Goal: Navigation & Orientation: Find specific page/section

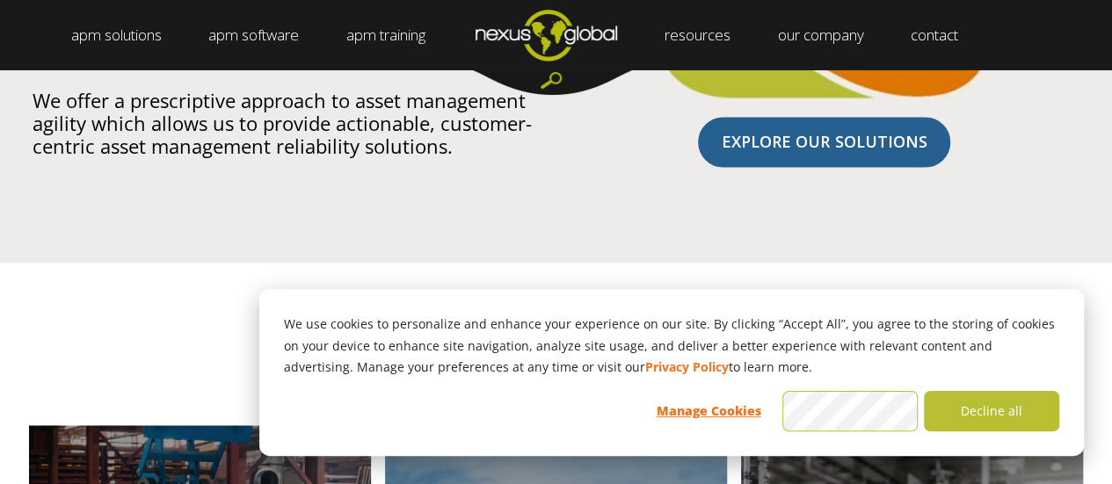
scroll to position [1464, 0]
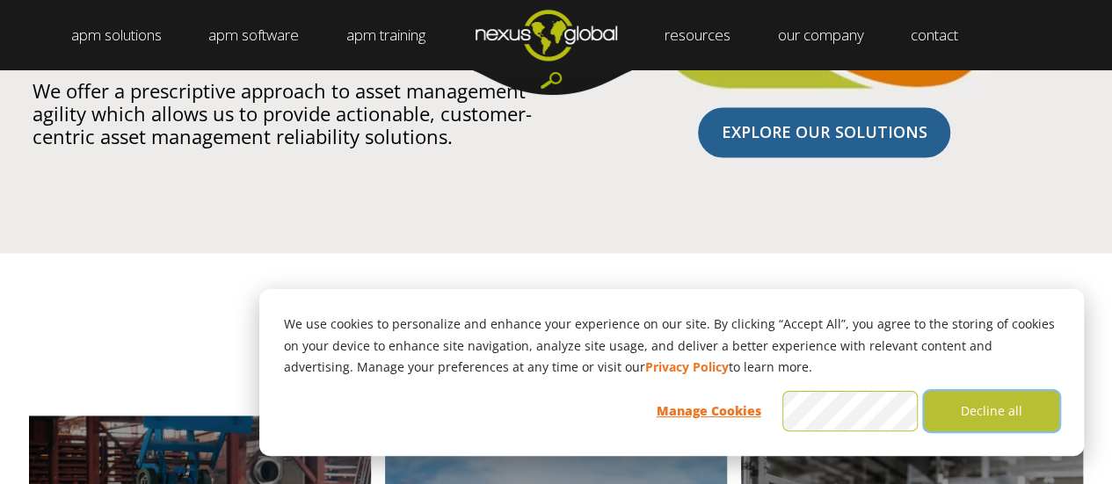
click at [970, 405] on button "Decline all" at bounding box center [991, 411] width 135 height 40
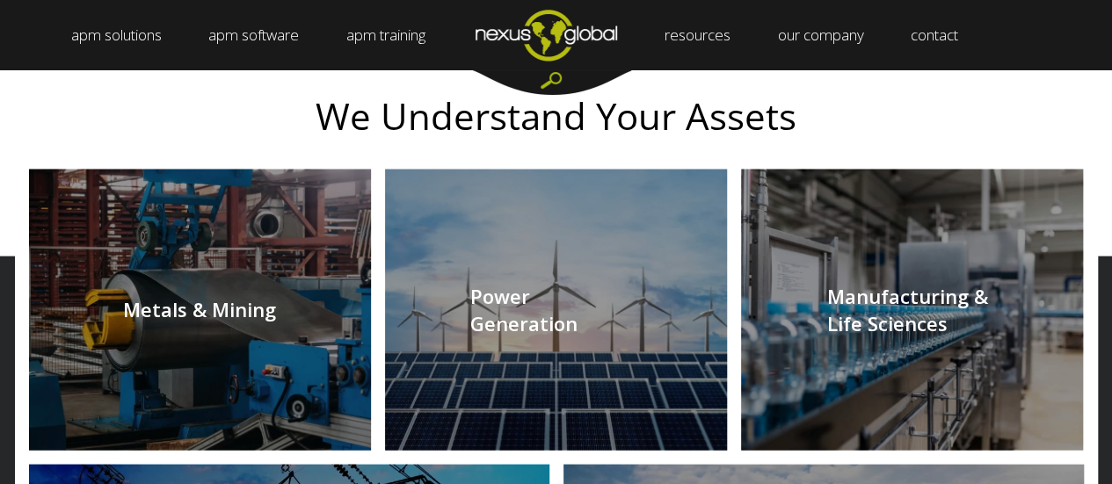
scroll to position [1728, 0]
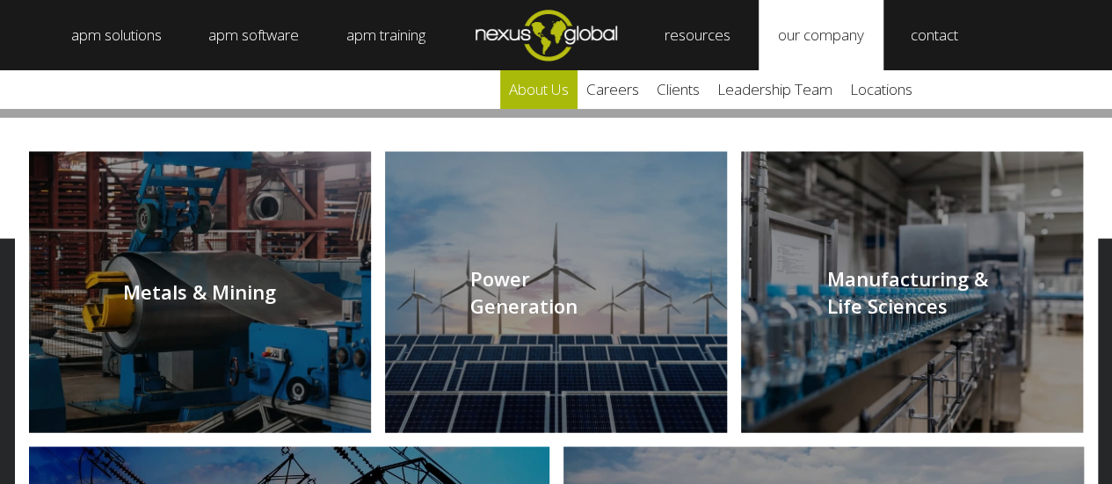
click at [550, 87] on link "about us" at bounding box center [538, 89] width 77 height 39
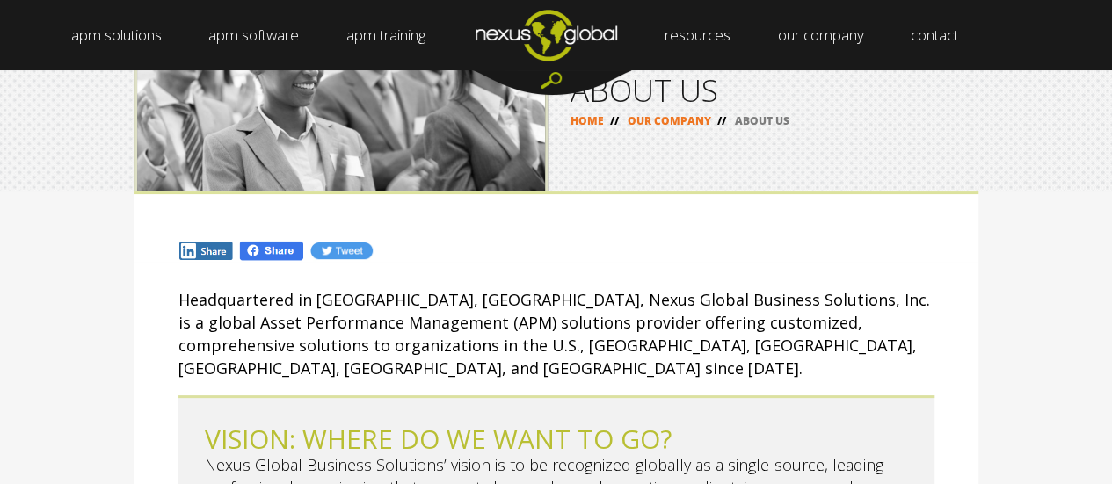
scroll to position [88, 0]
